Goal: Transaction & Acquisition: Purchase product/service

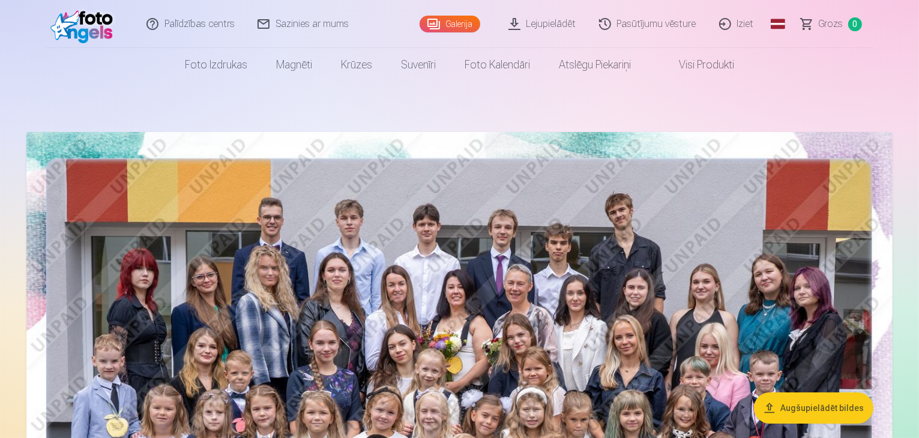
click at [465, 292] on img at bounding box center [459, 421] width 866 height 578
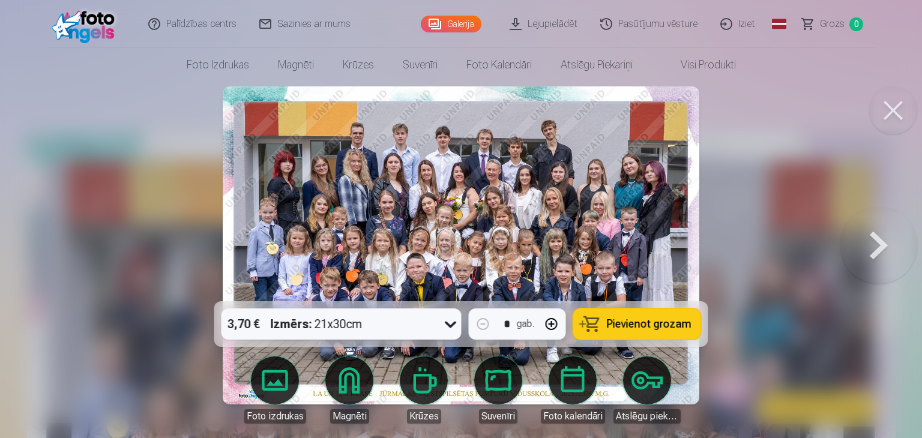
click at [630, 325] on span "Pievienot grozam" at bounding box center [649, 324] width 85 height 11
click at [879, 243] on button at bounding box center [878, 246] width 77 height 88
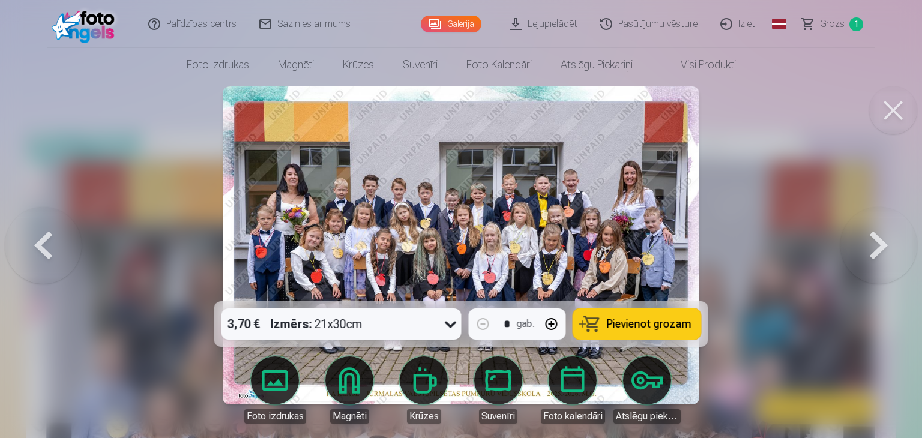
click at [641, 322] on span "Pievienot grozam" at bounding box center [649, 324] width 85 height 11
click at [880, 249] on button at bounding box center [878, 246] width 77 height 88
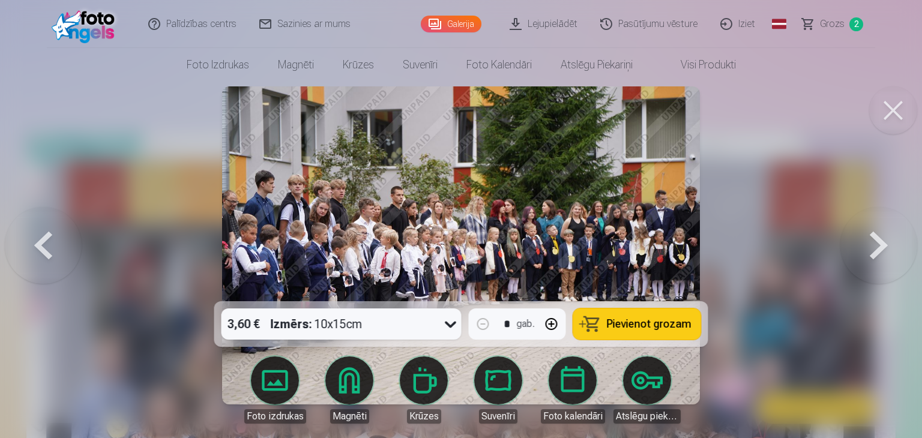
click at [880, 249] on button at bounding box center [878, 246] width 77 height 88
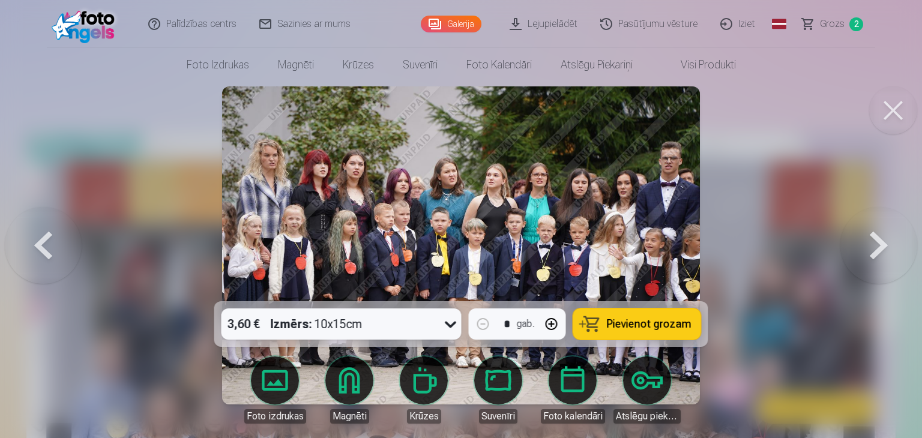
click at [658, 324] on span "Pievienot grozam" at bounding box center [649, 324] width 85 height 11
click at [870, 219] on button at bounding box center [878, 246] width 77 height 88
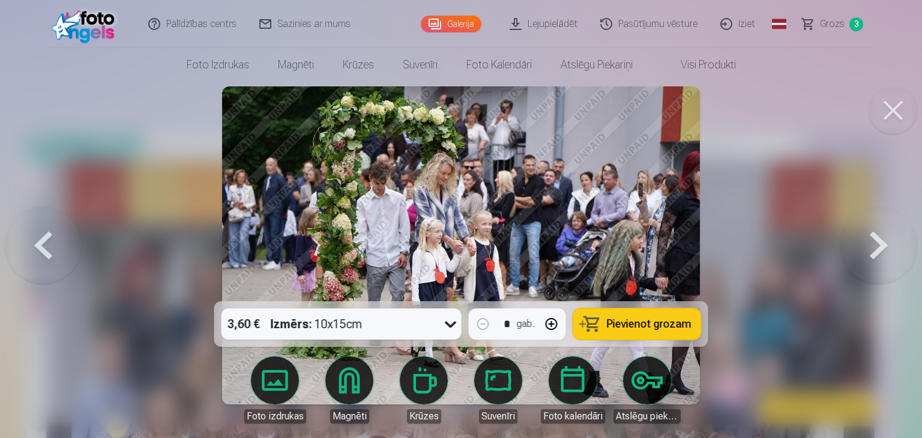
click at [615, 326] on span "Pievienot grozam" at bounding box center [649, 324] width 85 height 11
click at [855, 245] on button at bounding box center [878, 246] width 77 height 88
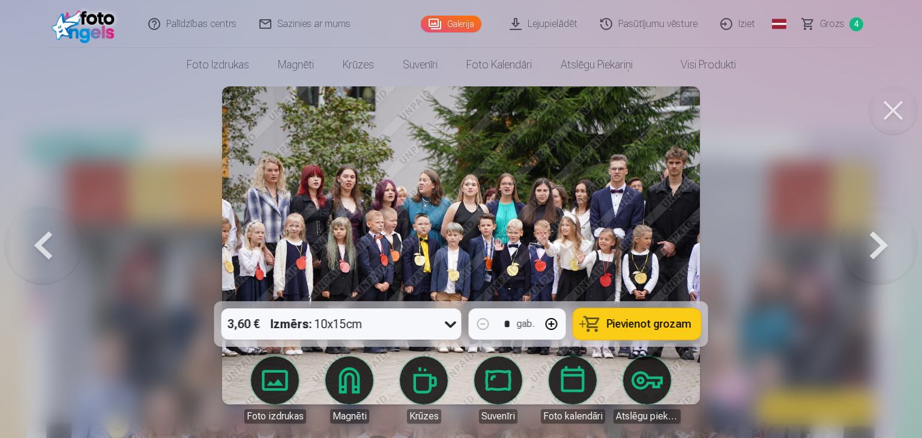
click at [642, 325] on span "Pievienot grozam" at bounding box center [649, 324] width 85 height 11
click at [858, 254] on button at bounding box center [878, 246] width 77 height 88
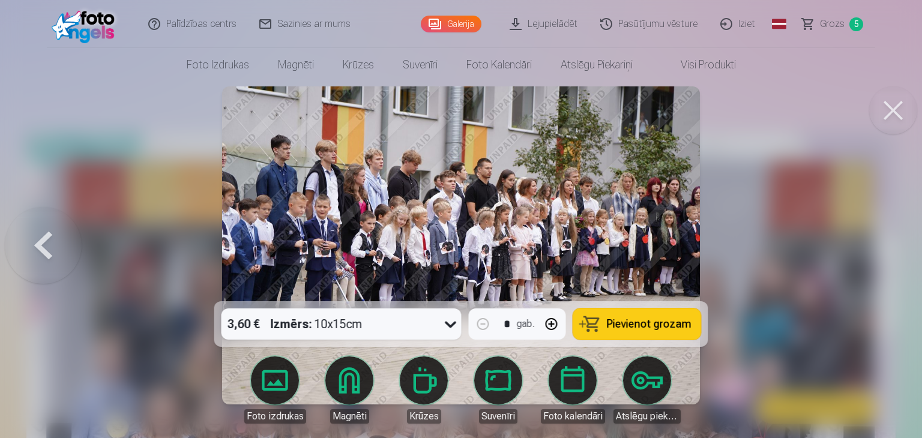
click at [860, 23] on span "5" at bounding box center [856, 24] width 14 height 14
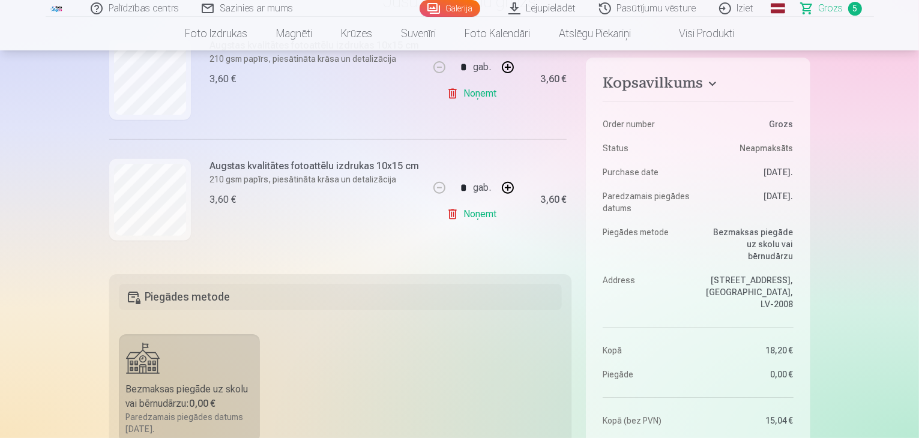
scroll to position [473, 0]
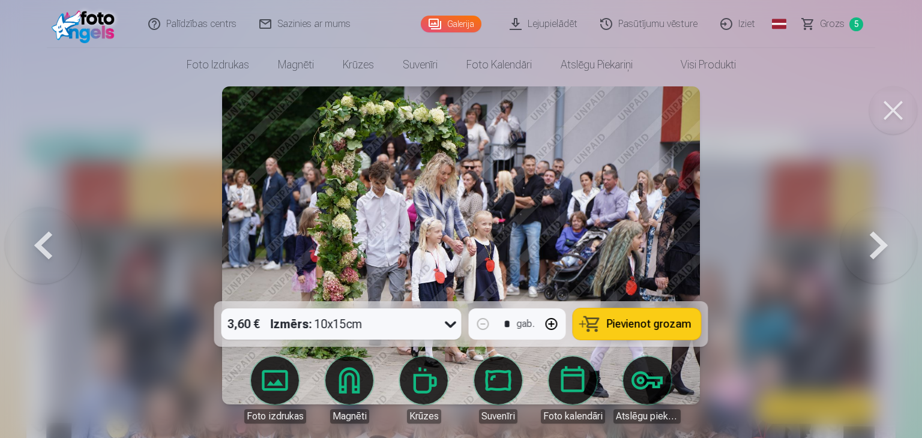
click at [46, 248] on button at bounding box center [43, 246] width 77 height 88
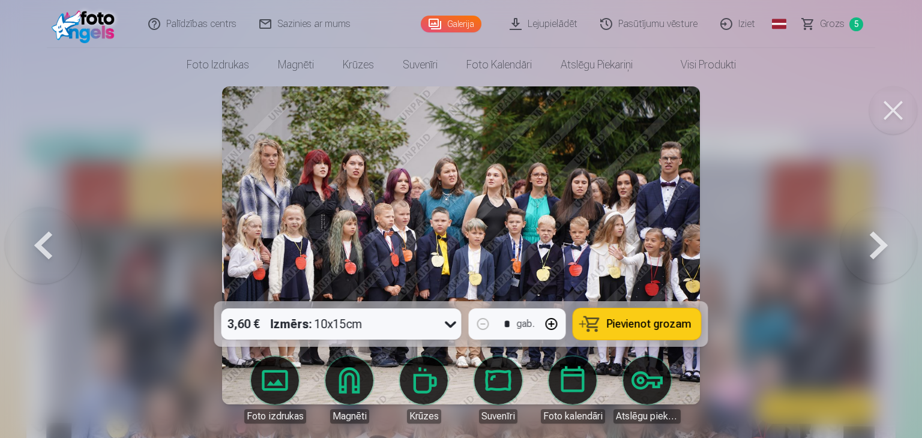
click at [46, 248] on button at bounding box center [43, 246] width 77 height 88
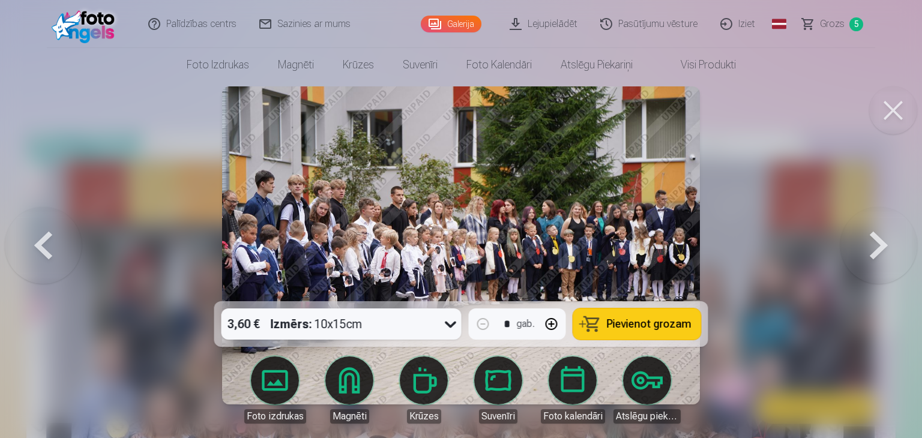
click at [46, 248] on button at bounding box center [43, 246] width 77 height 88
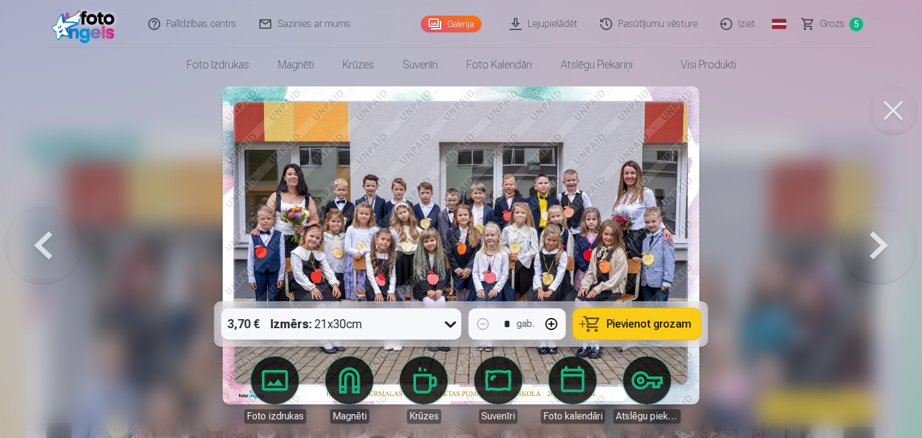
click at [46, 248] on button at bounding box center [43, 246] width 77 height 88
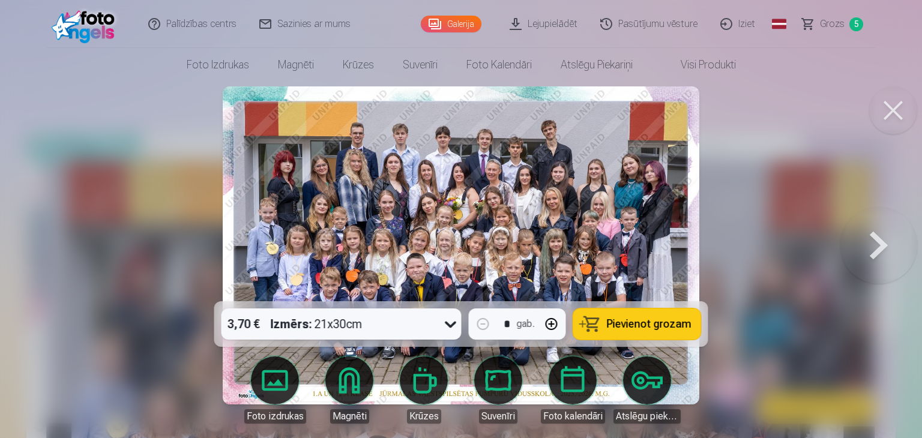
click at [856, 248] on button at bounding box center [878, 246] width 77 height 88
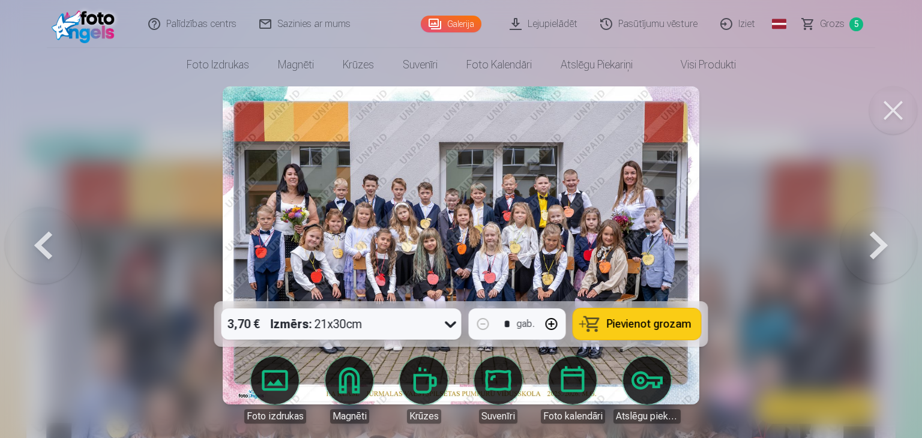
click at [855, 247] on button at bounding box center [878, 246] width 77 height 88
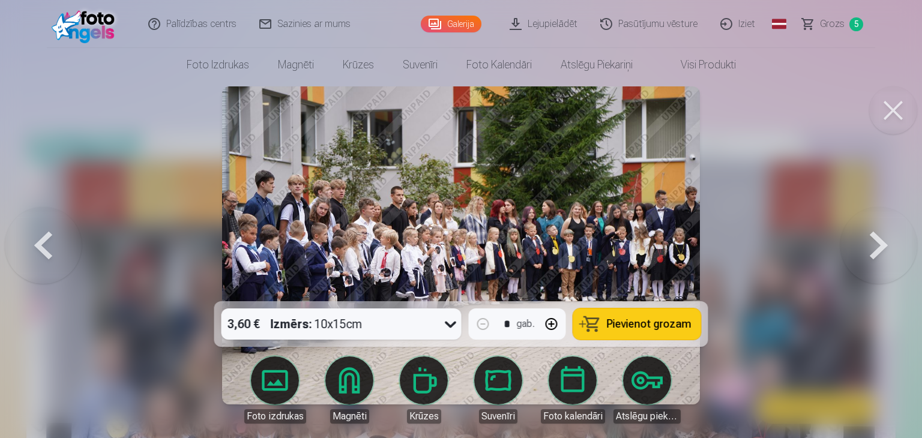
click at [855, 245] on button at bounding box center [878, 246] width 77 height 88
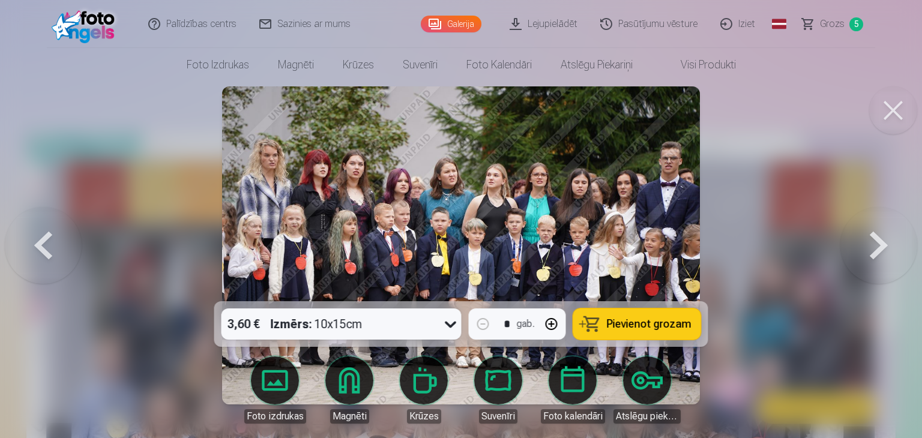
click at [855, 245] on button at bounding box center [878, 246] width 77 height 88
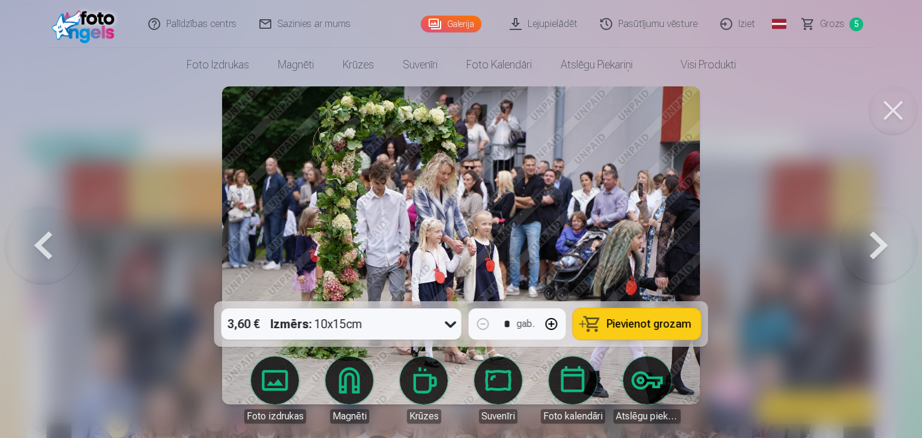
click at [855, 245] on button at bounding box center [878, 246] width 77 height 88
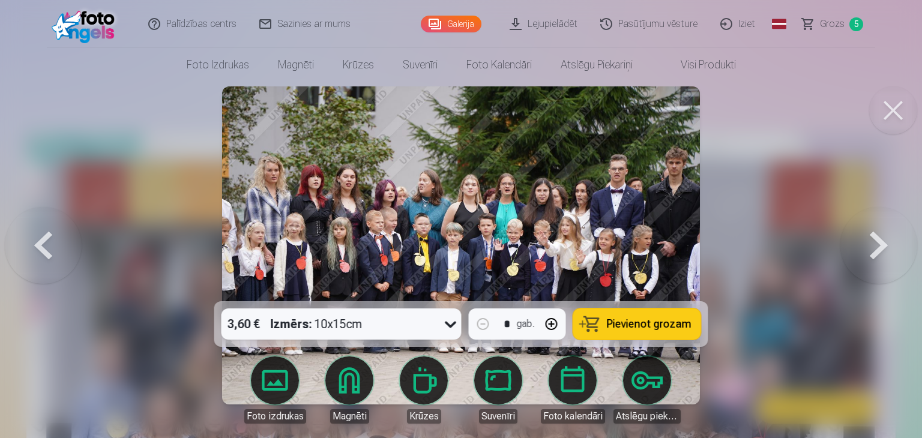
click at [855, 245] on button at bounding box center [878, 246] width 77 height 88
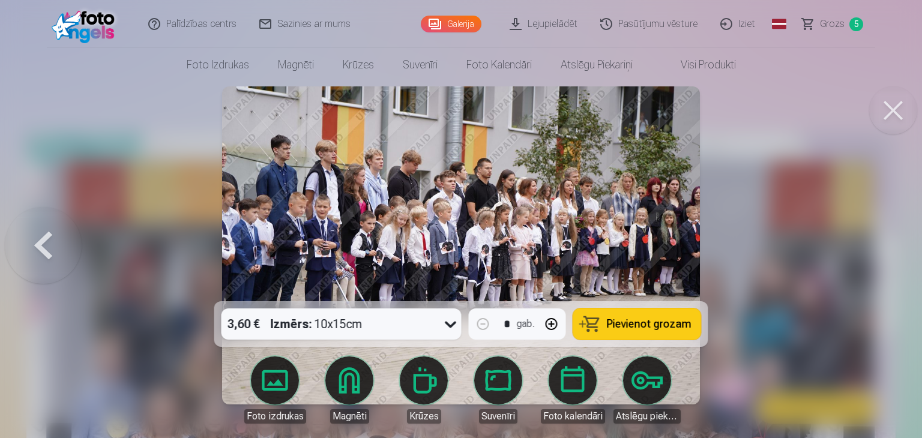
click at [855, 245] on div at bounding box center [461, 219] width 922 height 438
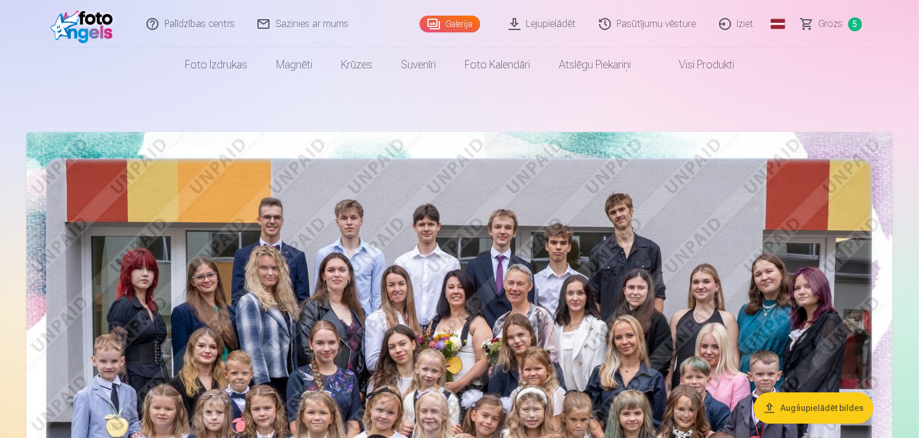
click at [824, 26] on span "Grozs" at bounding box center [831, 24] width 25 height 14
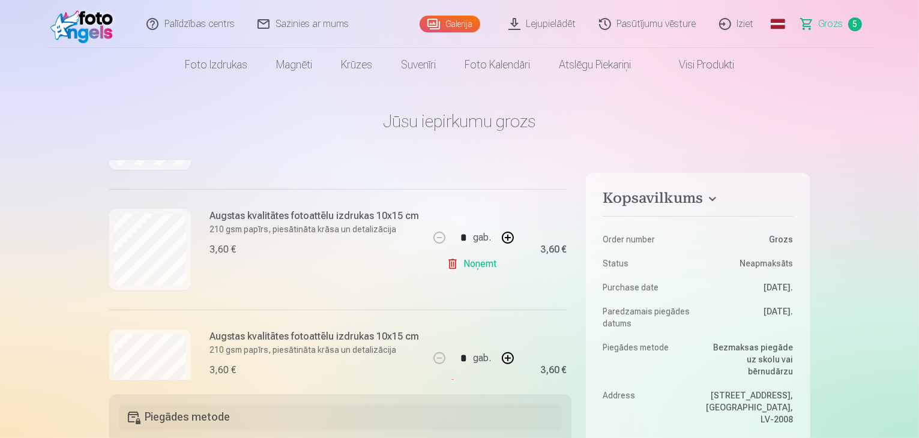
scroll to position [533, 0]
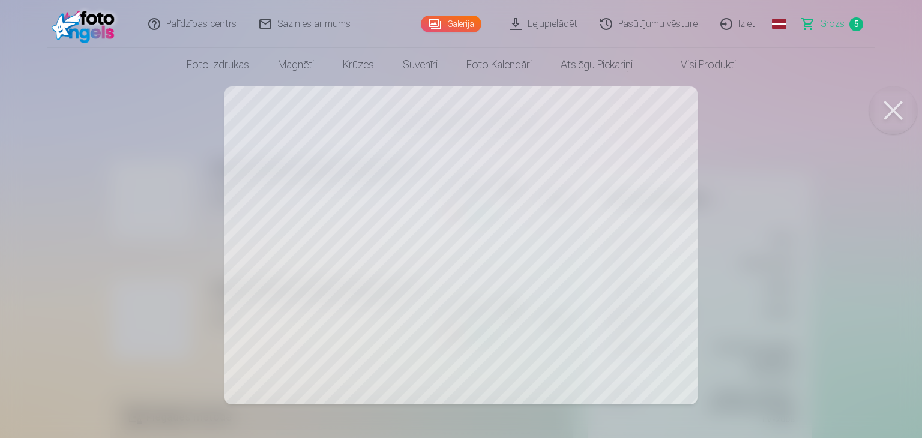
click at [881, 116] on button at bounding box center [893, 110] width 48 height 48
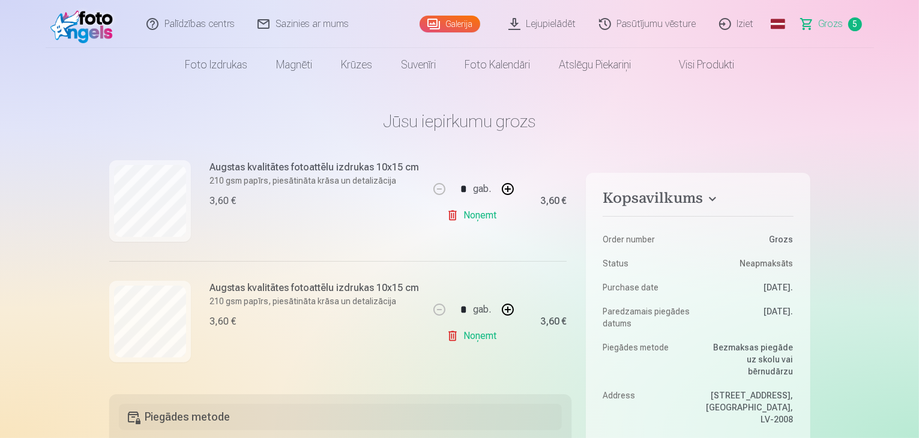
scroll to position [353, 0]
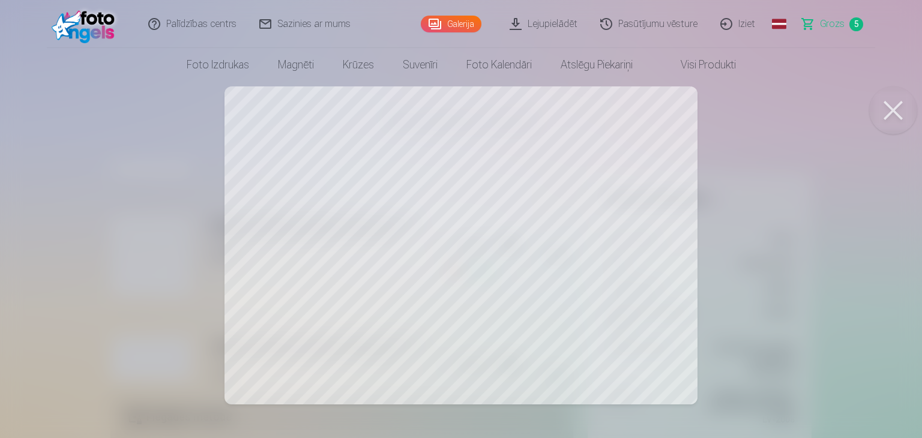
click at [899, 112] on button at bounding box center [893, 110] width 48 height 48
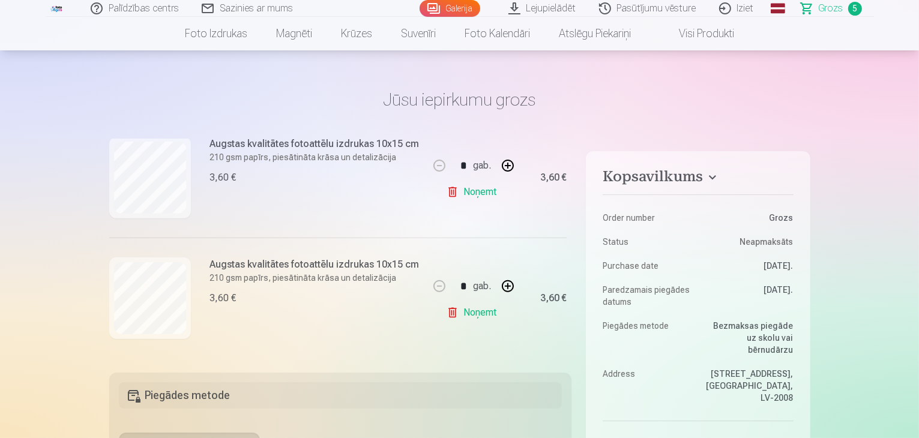
scroll to position [60, 0]
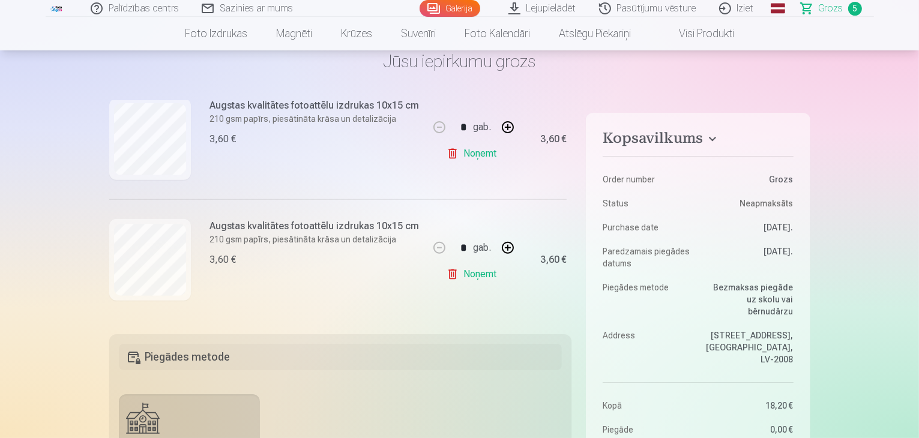
click at [465, 274] on link "Noņemt" at bounding box center [474, 274] width 55 height 24
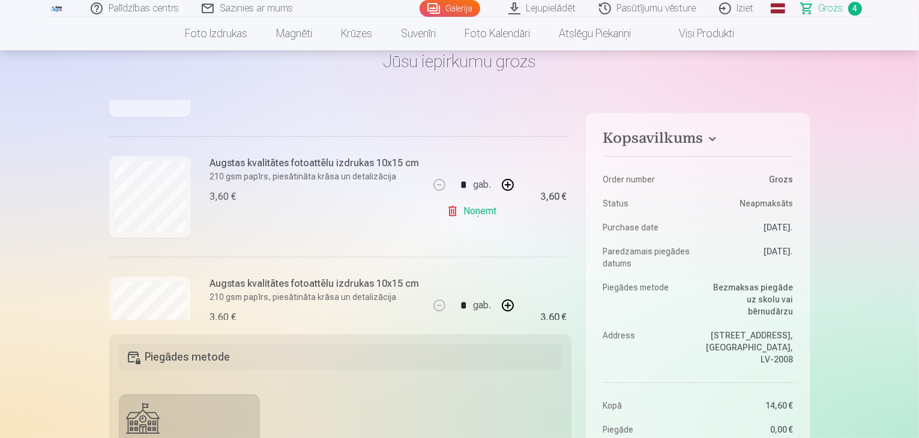
scroll to position [292, 0]
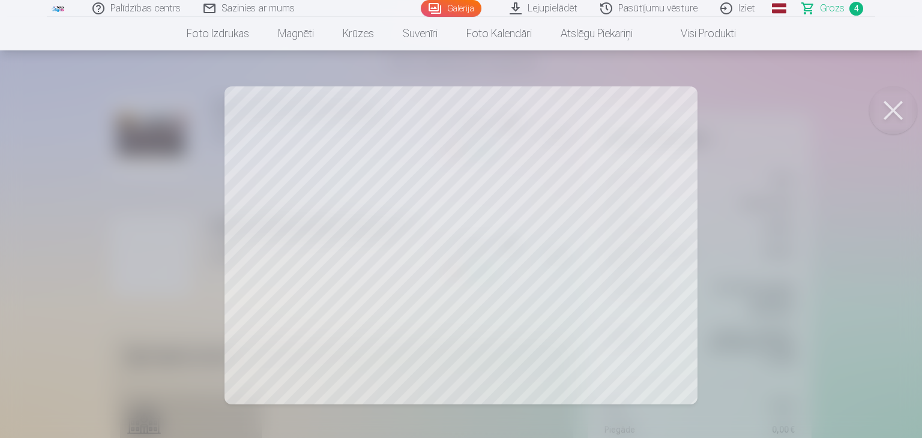
click at [888, 113] on button at bounding box center [893, 110] width 48 height 48
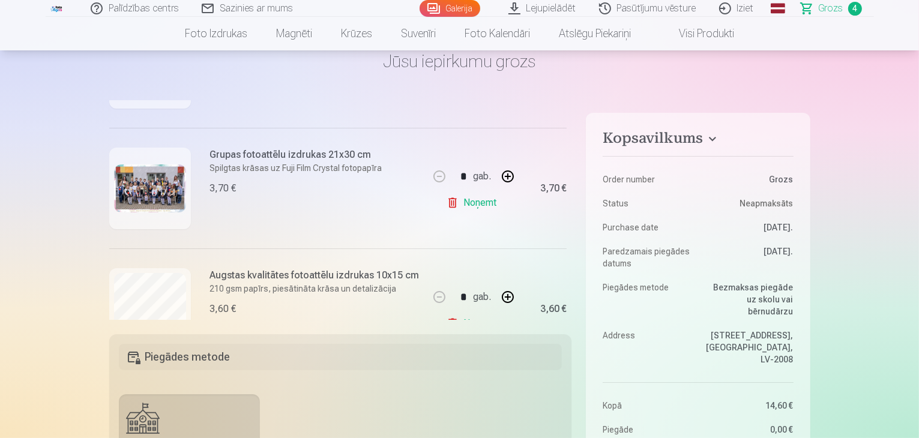
scroll to position [300, 0]
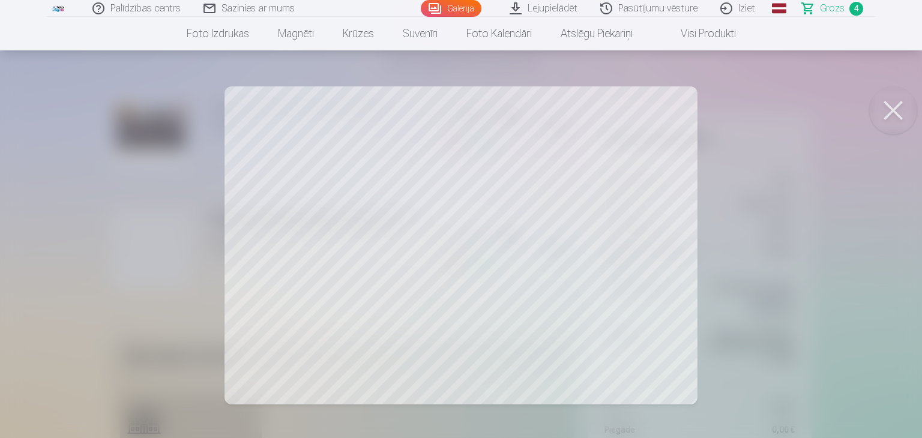
click at [886, 112] on button at bounding box center [893, 110] width 48 height 48
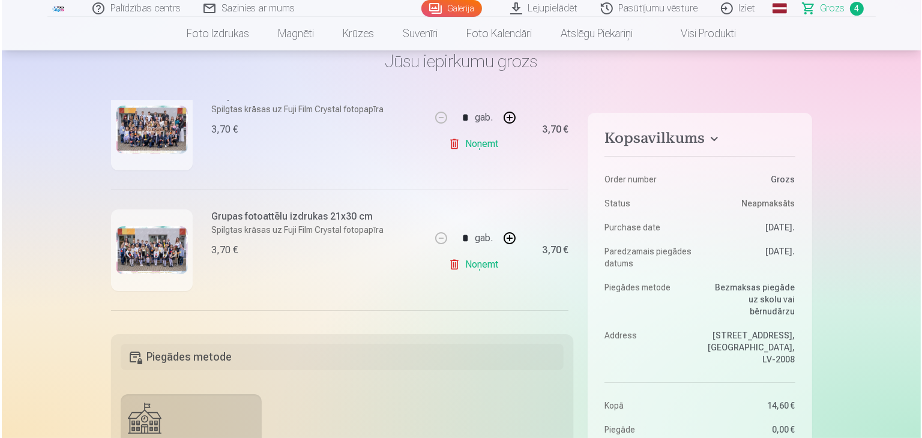
scroll to position [180, 0]
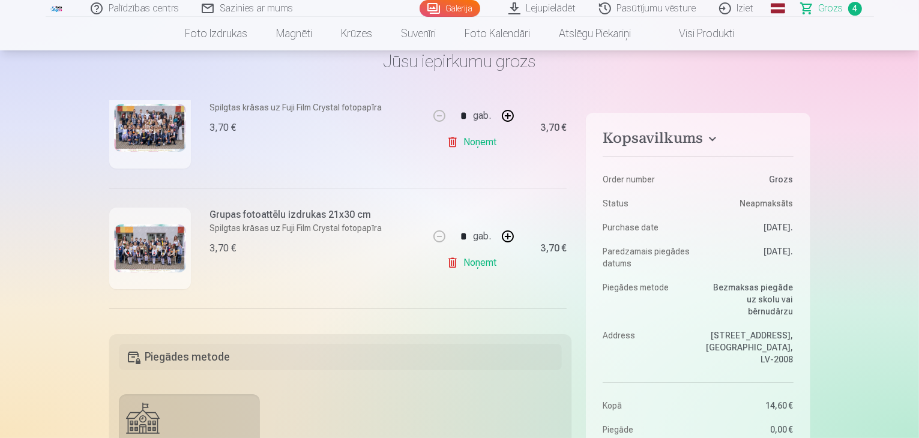
click at [158, 128] on img at bounding box center [150, 128] width 72 height 48
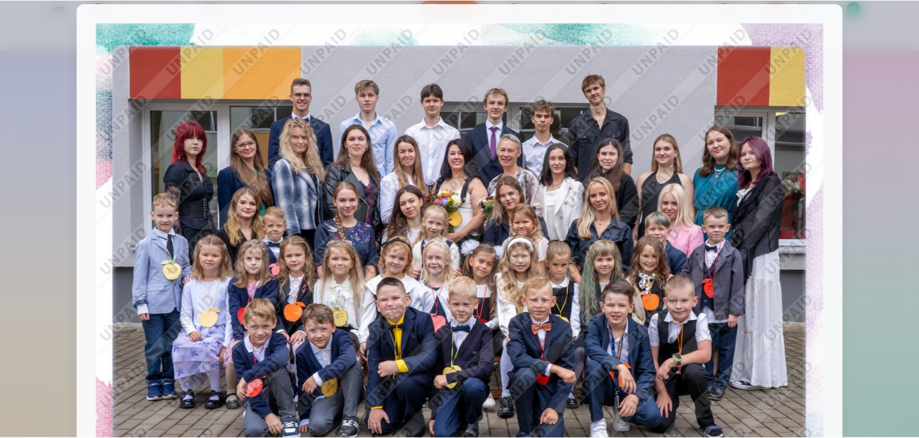
scroll to position [0, 0]
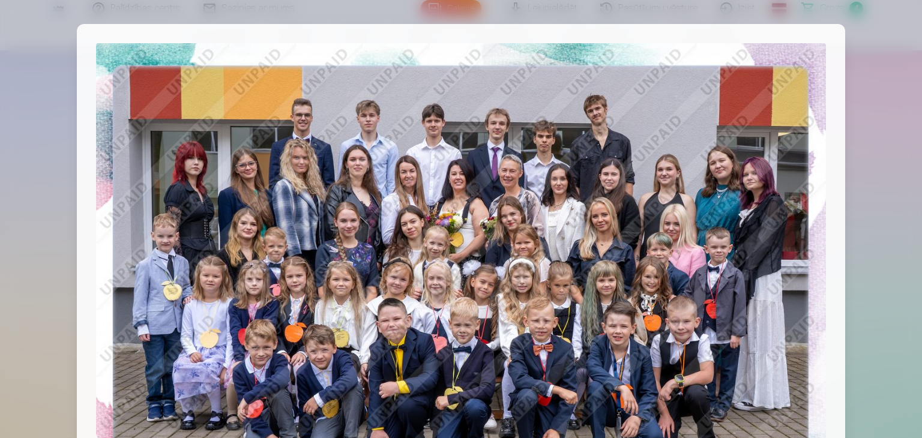
click at [864, 155] on div at bounding box center [461, 219] width 922 height 438
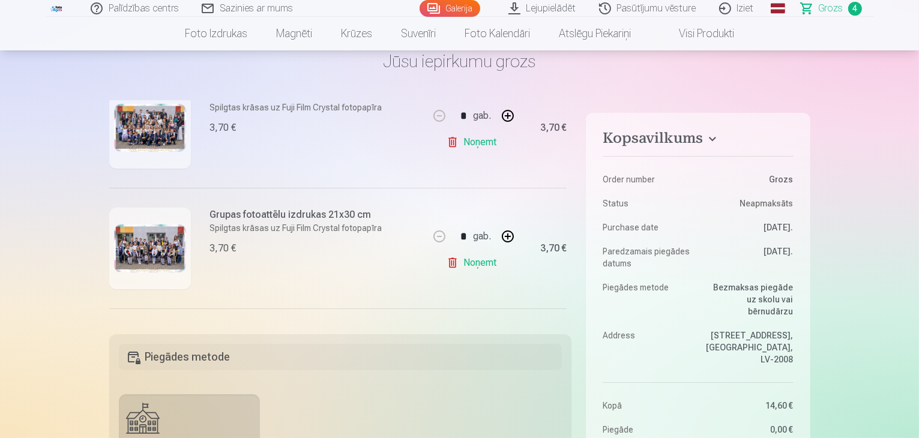
click at [149, 237] on img at bounding box center [150, 248] width 72 height 48
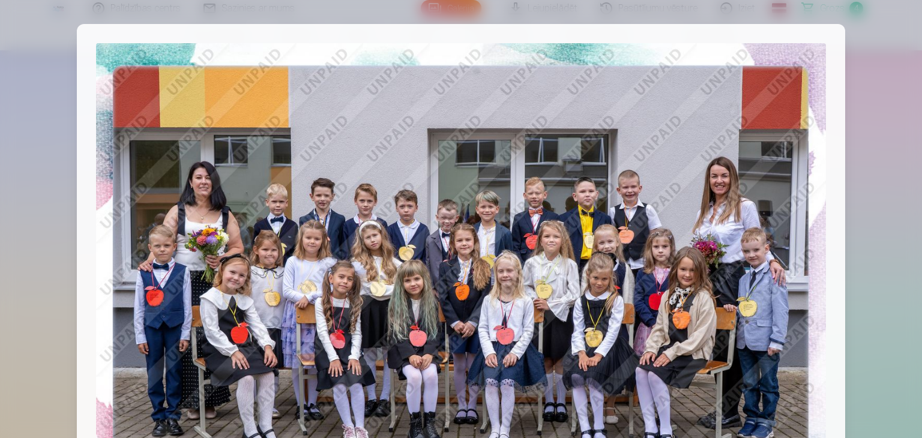
click at [891, 190] on div at bounding box center [461, 219] width 922 height 438
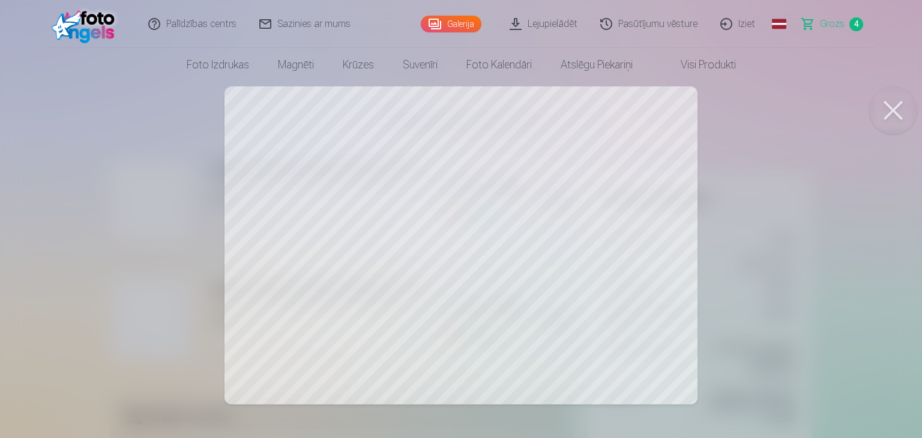
click at [893, 110] on button at bounding box center [893, 110] width 48 height 48
click at [883, 112] on button at bounding box center [893, 110] width 48 height 48
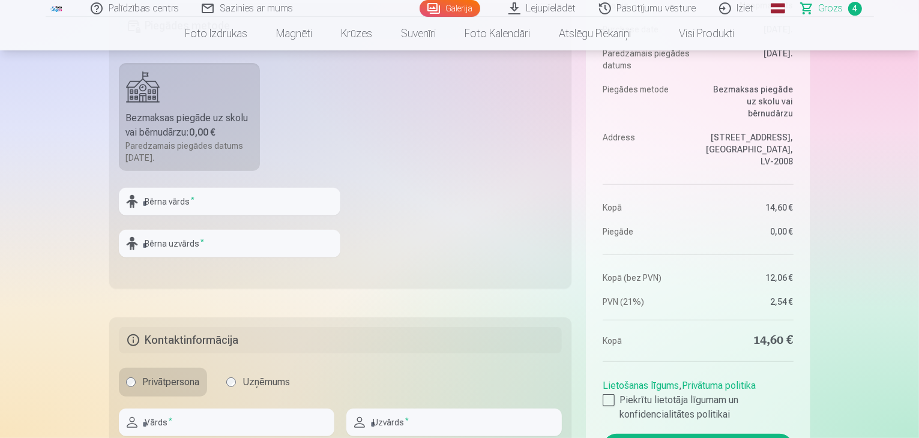
scroll to position [420, 0]
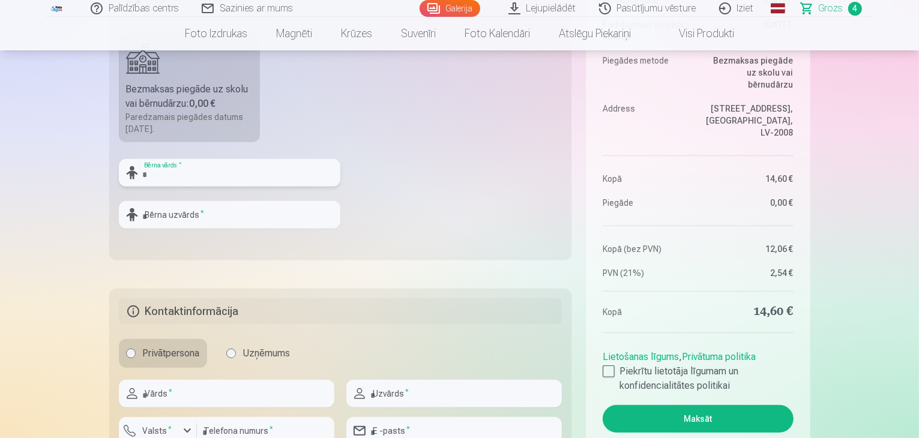
click at [160, 175] on input "text" at bounding box center [229, 173] width 221 height 28
type input "******"
click at [169, 216] on input "text" at bounding box center [229, 215] width 221 height 28
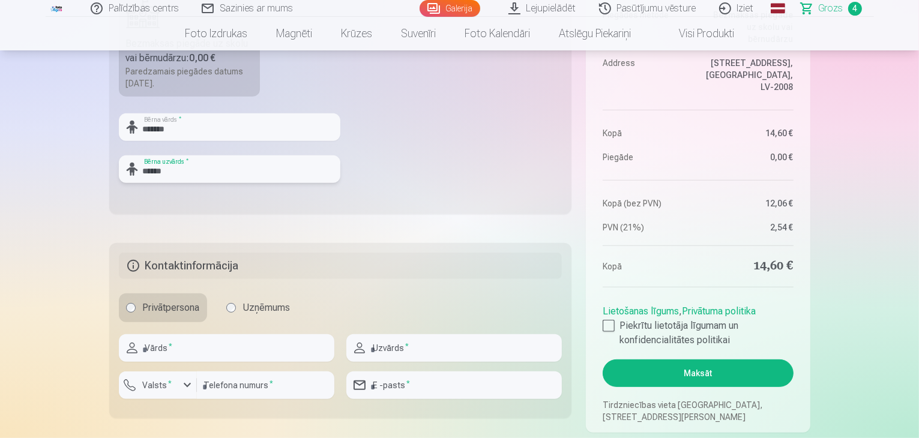
scroll to position [600, 0]
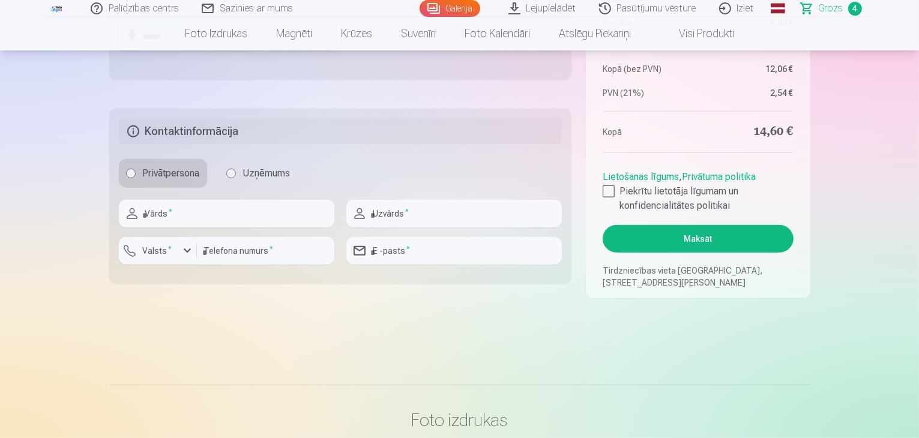
type input "******"
click at [175, 220] on input "text" at bounding box center [226, 214] width 215 height 28
type input "********"
type input "*********"
type input "********"
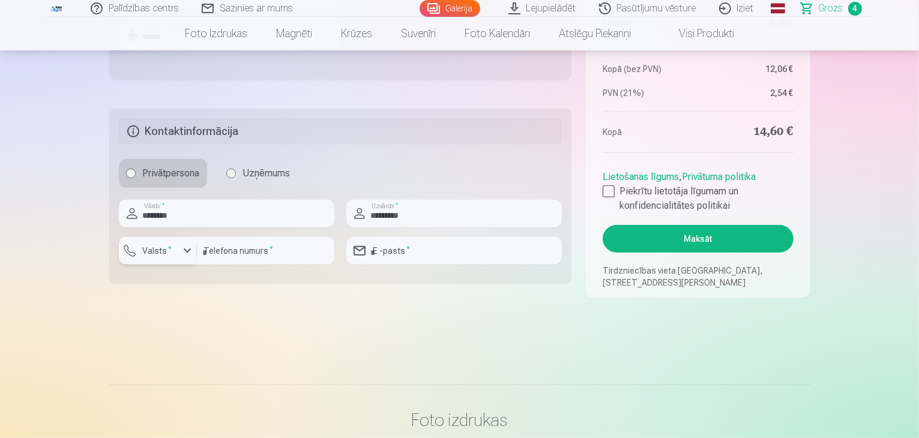
click at [188, 253] on div "button" at bounding box center [187, 251] width 14 height 14
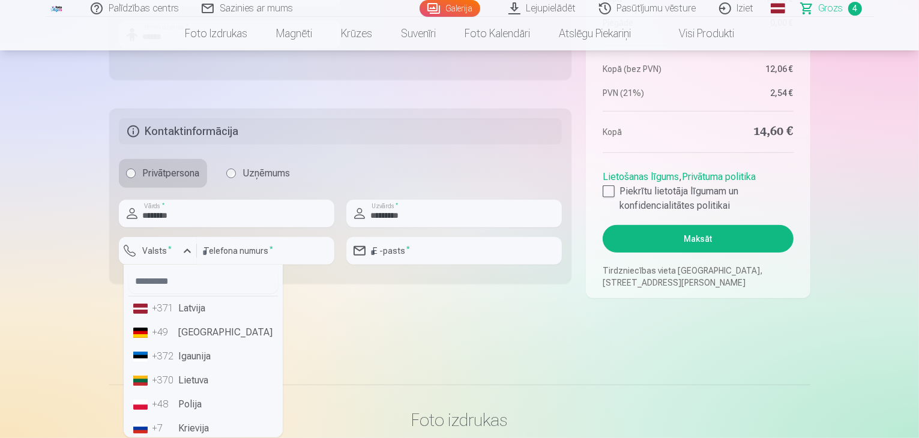
click at [176, 318] on li "+371 Latvija" at bounding box center [202, 309] width 149 height 24
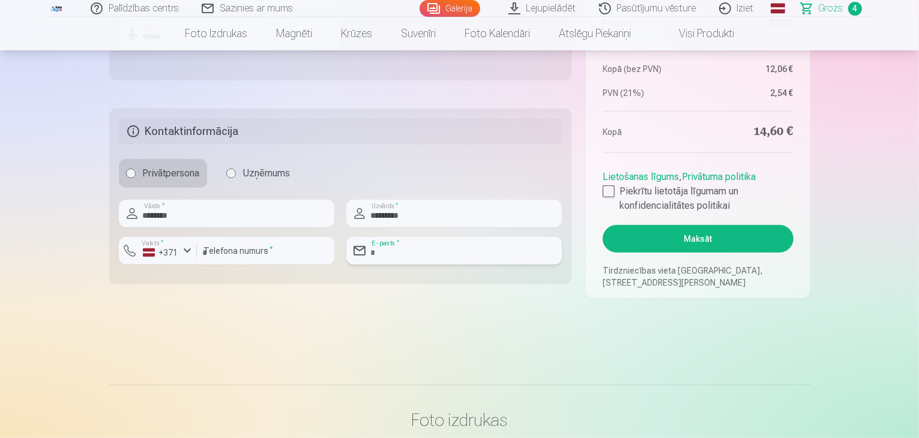
click at [497, 255] on input "email" at bounding box center [453, 251] width 215 height 28
type input "**********"
click at [612, 191] on div at bounding box center [609, 191] width 12 height 12
click at [637, 245] on button "Maksāt" at bounding box center [698, 239] width 190 height 28
